Goal: Information Seeking & Learning: Learn about a topic

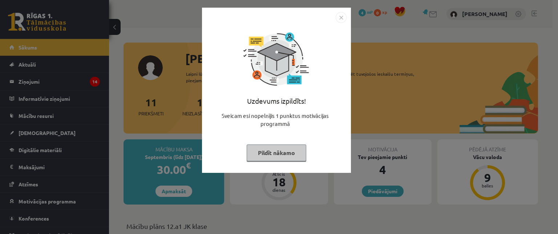
click at [341, 16] on img "Close" at bounding box center [341, 17] width 11 height 11
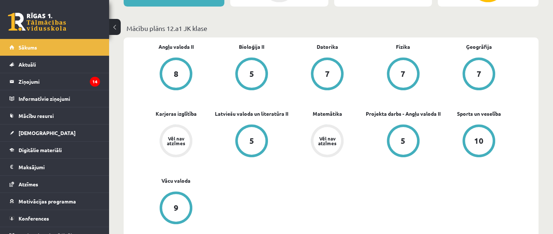
scroll to position [196, 0]
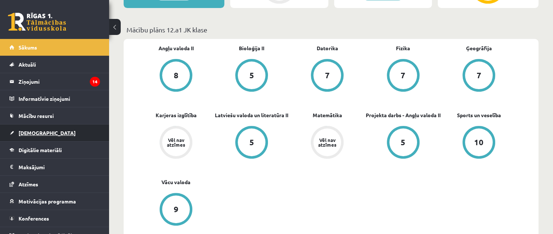
click at [41, 134] on link "[DEMOGRAPHIC_DATA]" at bounding box center [54, 132] width 90 height 17
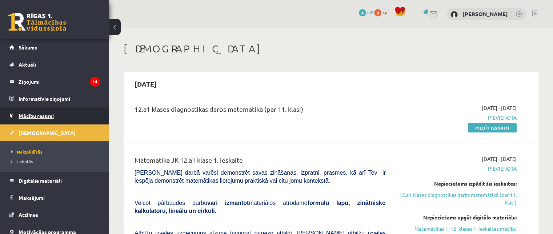
click at [37, 108] on link "Mācību resursi" at bounding box center [54, 115] width 90 height 17
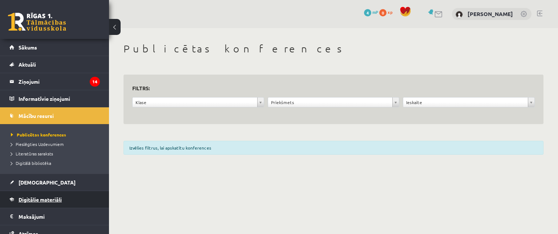
click at [57, 205] on link "Digitālie materiāli" at bounding box center [54, 199] width 90 height 17
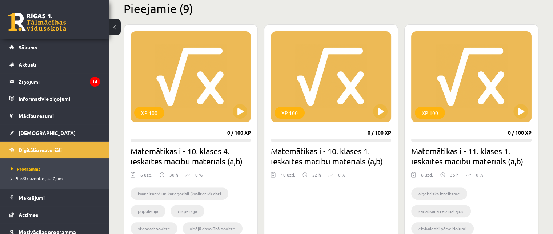
scroll to position [178, 0]
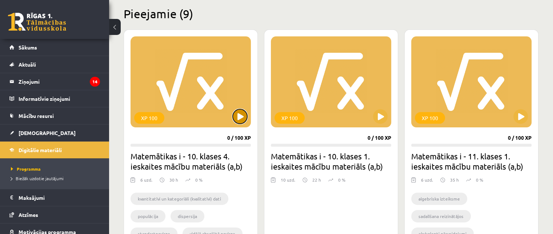
click at [234, 112] on button at bounding box center [240, 116] width 15 height 15
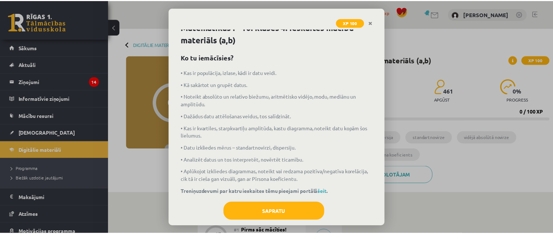
scroll to position [19, 0]
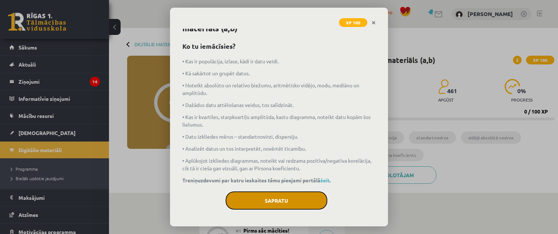
click at [279, 196] on button "Sapratu" at bounding box center [277, 200] width 102 height 18
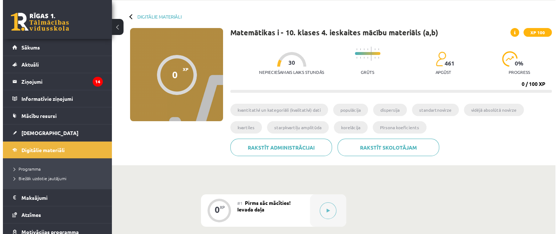
scroll to position [25, 0]
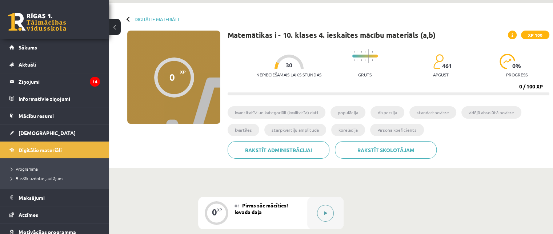
click at [328, 209] on button at bounding box center [325, 213] width 17 height 17
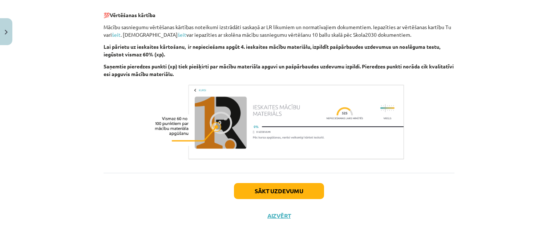
scroll to position [285, 0]
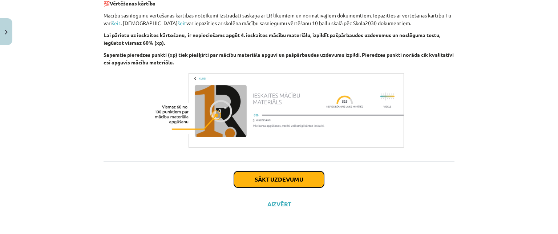
click at [263, 175] on button "Sākt uzdevumu" at bounding box center [279, 179] width 90 height 16
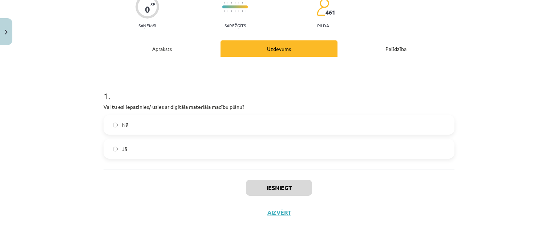
scroll to position [75, 0]
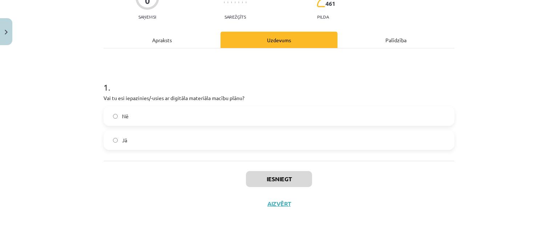
click at [269, 138] on label "Jā" at bounding box center [278, 140] width 349 height 18
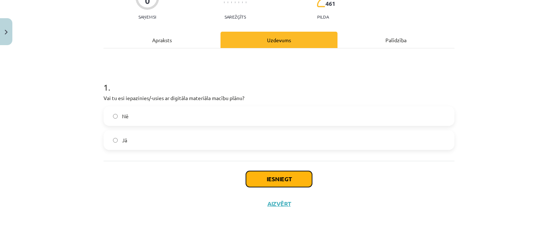
click at [282, 176] on button "Iesniegt" at bounding box center [279, 179] width 66 height 16
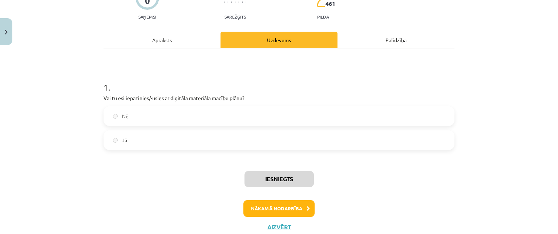
click at [141, 115] on label "Nē" at bounding box center [278, 116] width 349 height 18
click at [137, 134] on label "Jā" at bounding box center [278, 140] width 349 height 18
click at [162, 33] on div "Apraksts" at bounding box center [162, 40] width 117 height 16
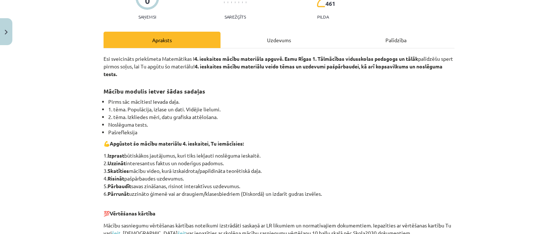
scroll to position [18, 0]
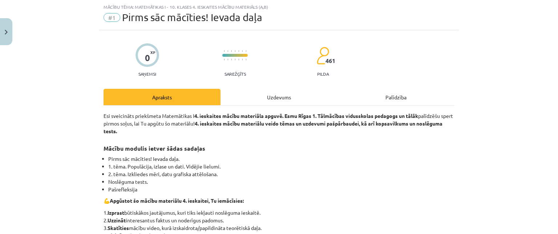
click at [252, 93] on div "Uzdevums" at bounding box center [279, 97] width 117 height 16
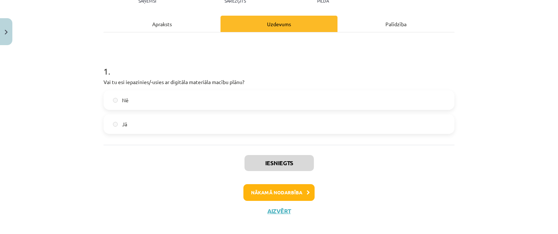
scroll to position [93, 0]
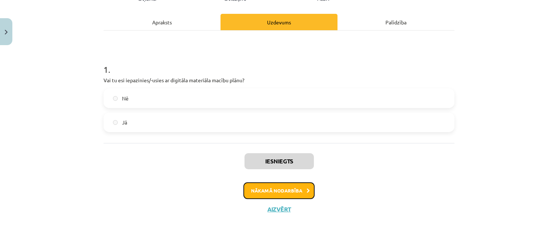
click at [278, 189] on button "Nākamā nodarbība" at bounding box center [278, 190] width 71 height 17
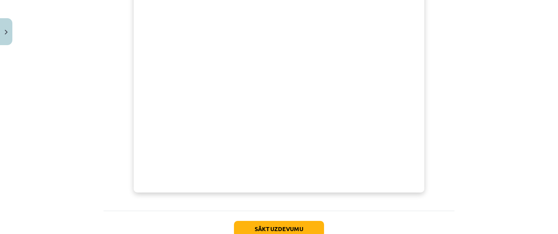
scroll to position [260, 0]
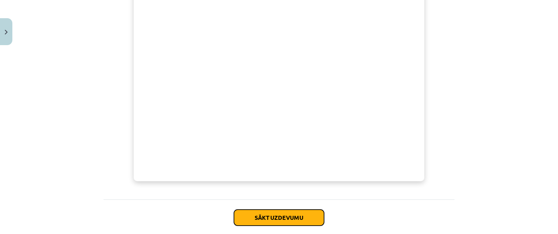
click at [277, 215] on button "Sākt uzdevumu" at bounding box center [279, 217] width 90 height 16
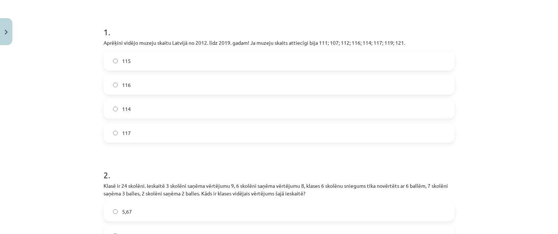
scroll to position [122, 0]
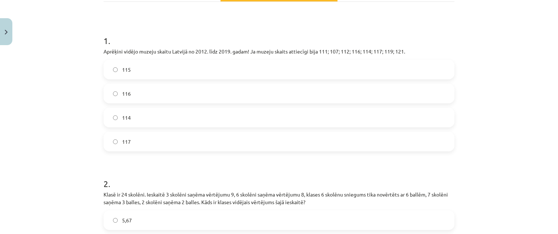
click at [134, 66] on label "115" at bounding box center [278, 69] width 349 height 18
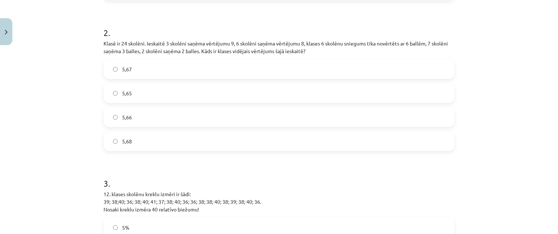
scroll to position [266, 0]
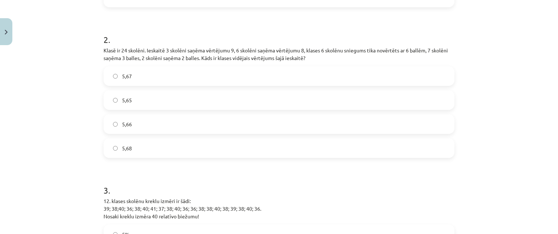
click at [169, 123] on label "5,66" at bounding box center [278, 124] width 349 height 18
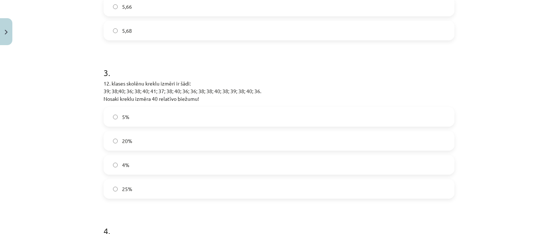
scroll to position [383, 0]
click at [268, 116] on label "5%" at bounding box center [278, 117] width 349 height 18
click at [163, 170] on label "4%" at bounding box center [278, 164] width 349 height 18
click at [142, 136] on label "20%" at bounding box center [278, 141] width 349 height 18
click at [125, 120] on span "5%" at bounding box center [125, 117] width 7 height 8
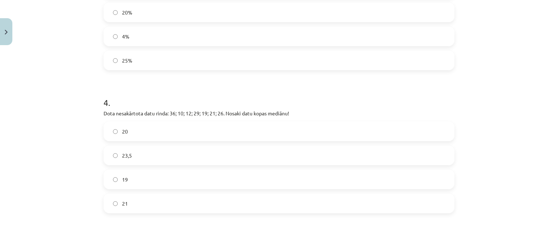
scroll to position [513, 0]
click at [141, 200] on label "21" at bounding box center [278, 201] width 349 height 18
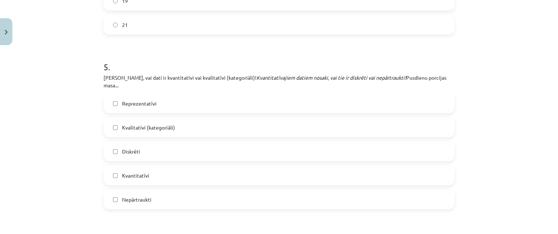
scroll to position [688, 0]
click at [214, 96] on label "Reprezentatīvi" at bounding box center [278, 105] width 349 height 18
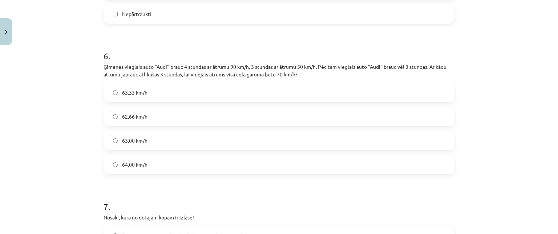
scroll to position [873, 0]
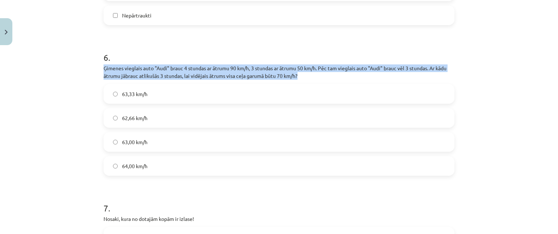
drag, startPoint x: 100, startPoint y: 59, endPoint x: 297, endPoint y: 69, distance: 197.5
copy p "Ģimenes vieglais auto "Audi" brauc 4 stundas ar ātrumu 90 km/h, 3 stundas ar āt…"
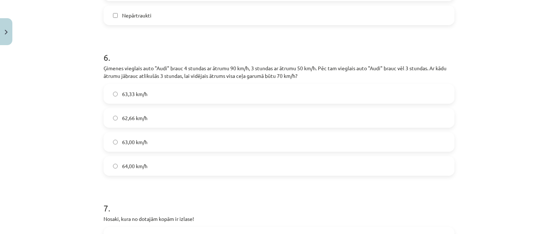
click at [231, 133] on label "63,00 km/h" at bounding box center [278, 142] width 349 height 18
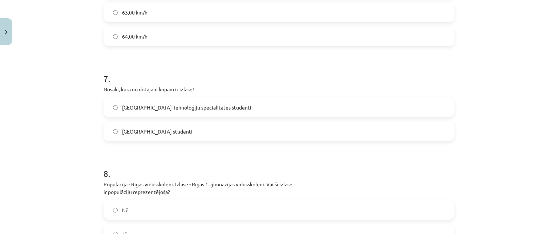
scroll to position [1006, 0]
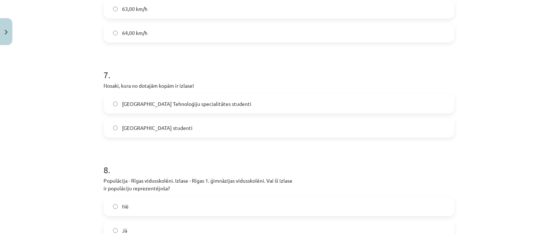
click at [170, 100] on span "[GEOGRAPHIC_DATA] Tehnoloģiju specialitātes studenti" at bounding box center [186, 104] width 129 height 8
click at [170, 124] on span "[GEOGRAPHIC_DATA] studenti" at bounding box center [157, 128] width 70 height 8
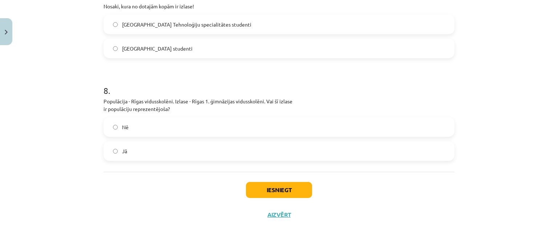
scroll to position [1089, 0]
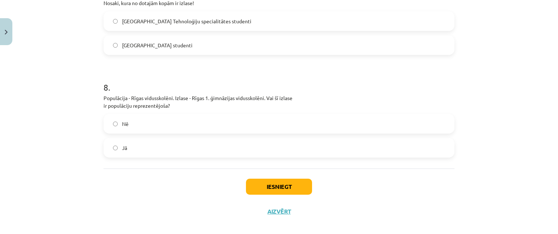
click at [184, 17] on span "[GEOGRAPHIC_DATA] Tehnoloģiju specialitātes studenti" at bounding box center [186, 21] width 129 height 8
click at [150, 140] on label "Jā" at bounding box center [278, 147] width 349 height 18
click at [262, 179] on button "Iesniegt" at bounding box center [279, 186] width 66 height 16
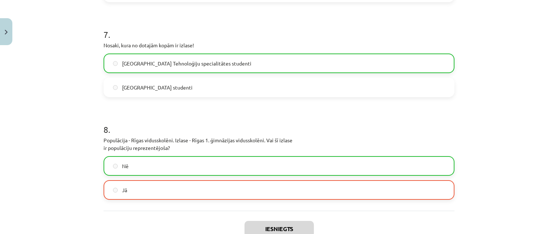
scroll to position [1112, 0]
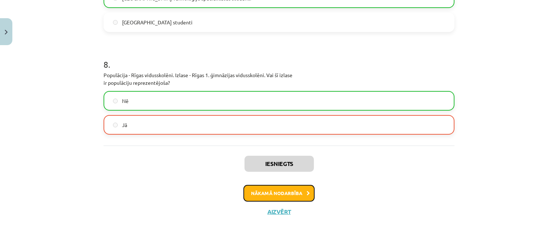
click at [295, 185] on button "Nākamā nodarbība" at bounding box center [278, 193] width 71 height 17
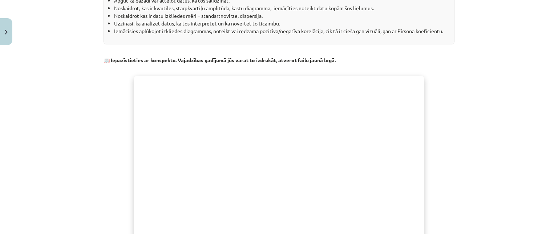
scroll to position [146, 0]
